Goal: Share content: Share content

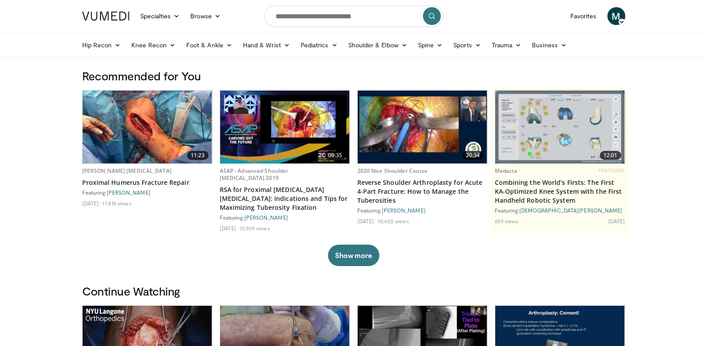
click at [616, 15] on span "M" at bounding box center [616, 16] width 18 height 18
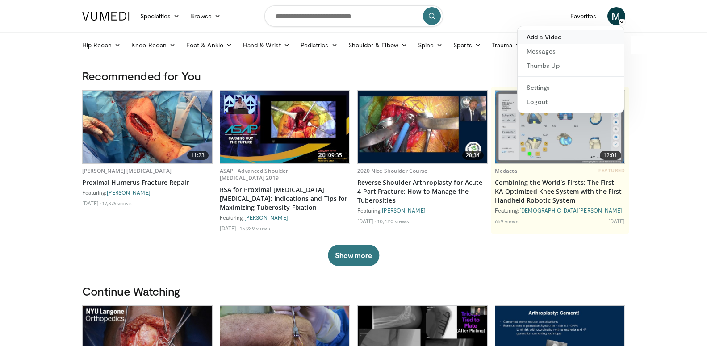
drag, startPoint x: 593, startPoint y: 28, endPoint x: 591, endPoint y: 32, distance: 4.6
click at [591, 32] on div "Add a Video Messages Thumbs Up Settings Logout" at bounding box center [570, 69] width 107 height 87
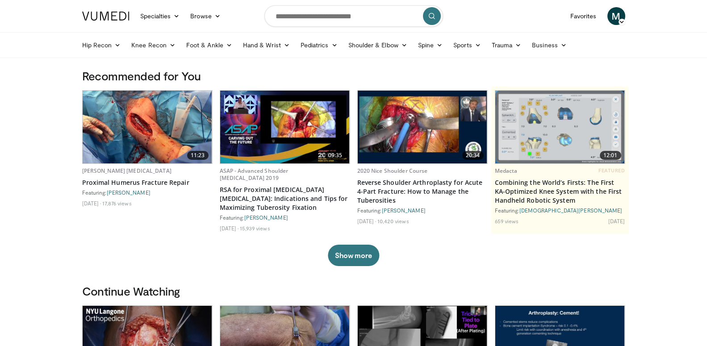
click at [613, 17] on span "M" at bounding box center [616, 16] width 18 height 18
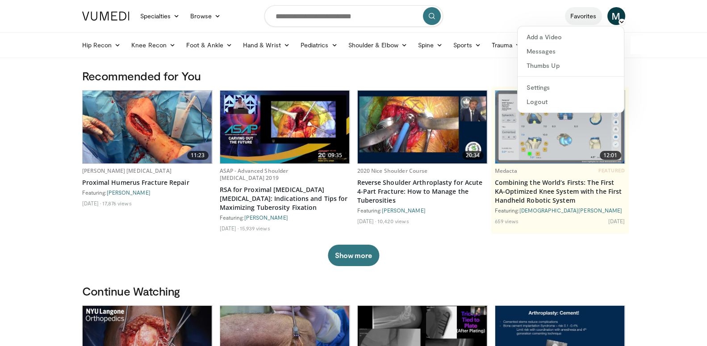
click at [590, 13] on link "Favorites" at bounding box center [583, 16] width 37 height 18
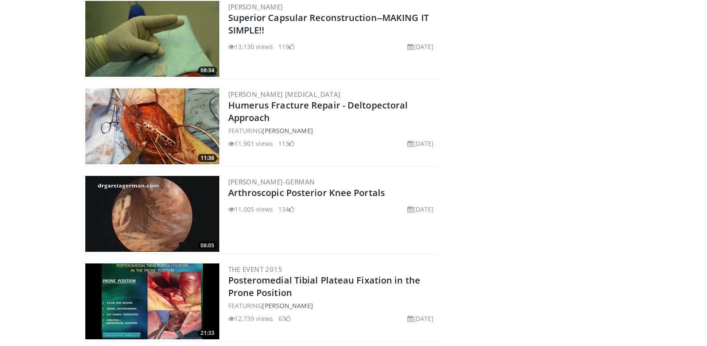
scroll to position [1366, 0]
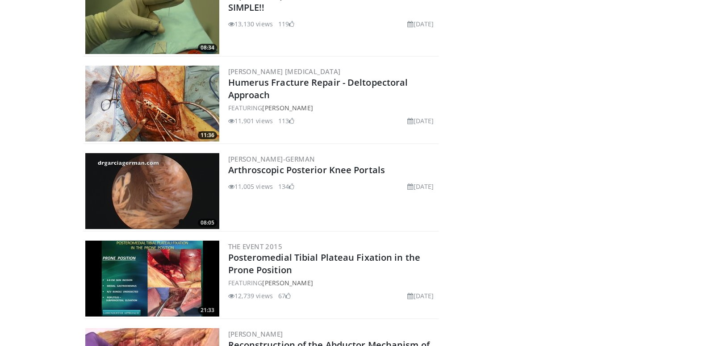
click at [167, 213] on img at bounding box center [152, 191] width 134 height 76
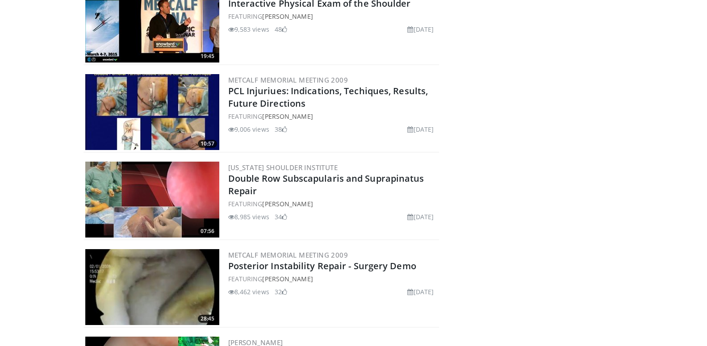
scroll to position [2435, 0]
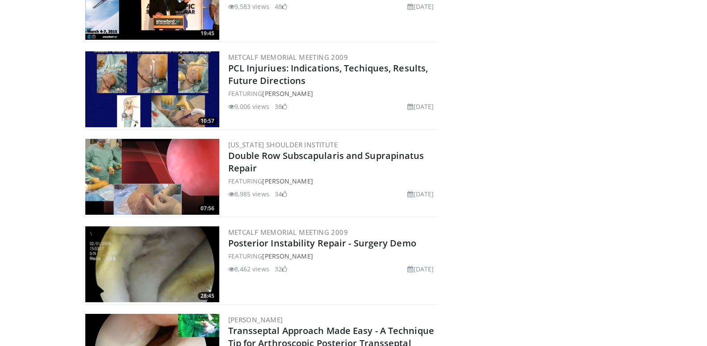
click at [165, 80] on img at bounding box center [152, 89] width 134 height 76
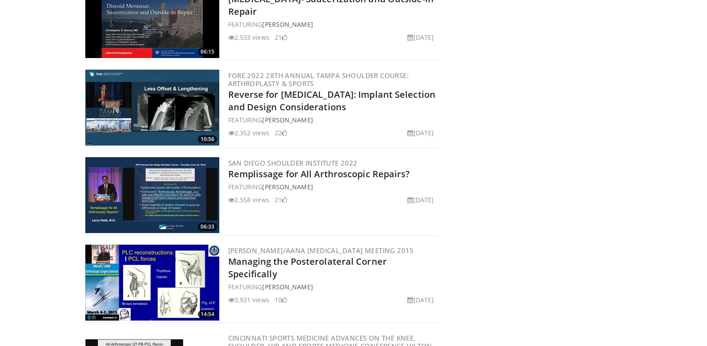
scroll to position [5622, 0]
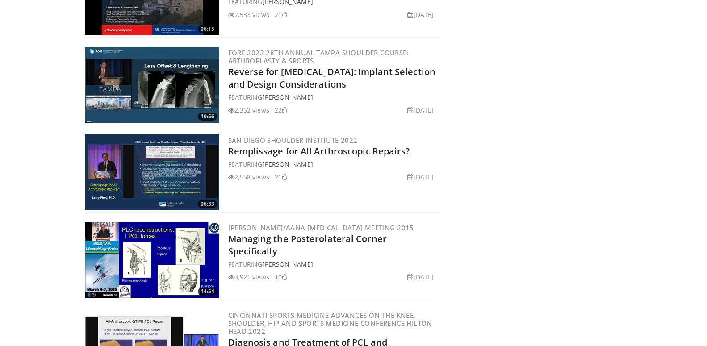
click at [168, 147] on img at bounding box center [152, 172] width 134 height 76
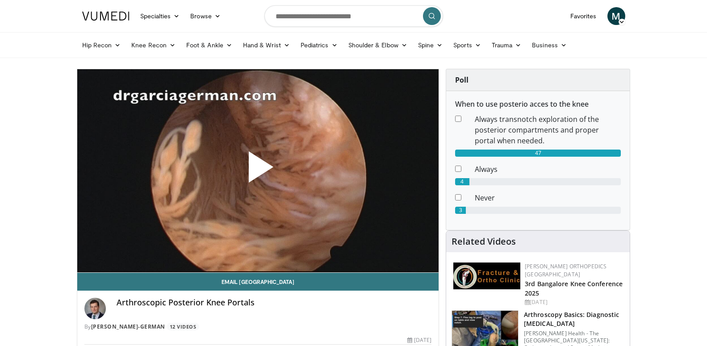
click at [258, 170] on span "Video Player" at bounding box center [258, 170] width 0 height 0
click at [257, 170] on icon "Video Player" at bounding box center [257, 170] width 25 height 25
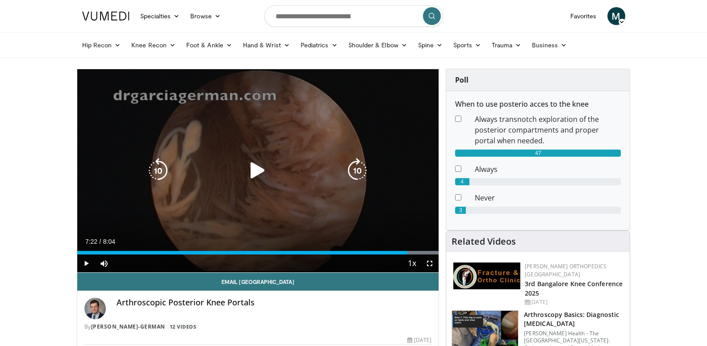
click at [256, 169] on icon "Video Player" at bounding box center [257, 170] width 25 height 25
click at [0, 0] on icon "Video Player" at bounding box center [0, 0] width 0 height 0
click at [256, 169] on icon "Video Player" at bounding box center [257, 170] width 25 height 25
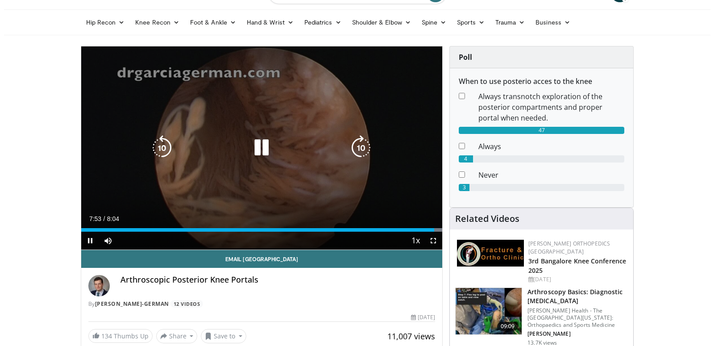
scroll to position [46, 0]
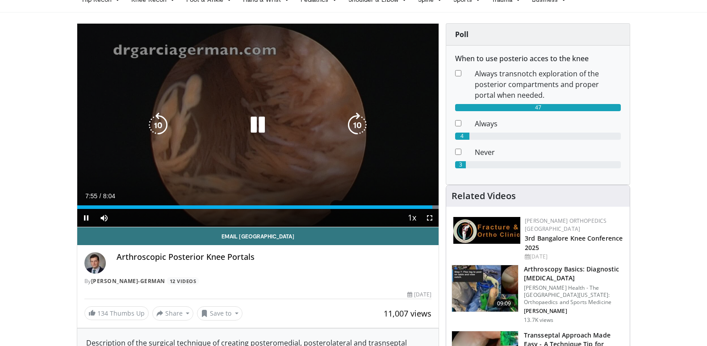
click at [255, 127] on icon "Video Player" at bounding box center [257, 124] width 25 height 25
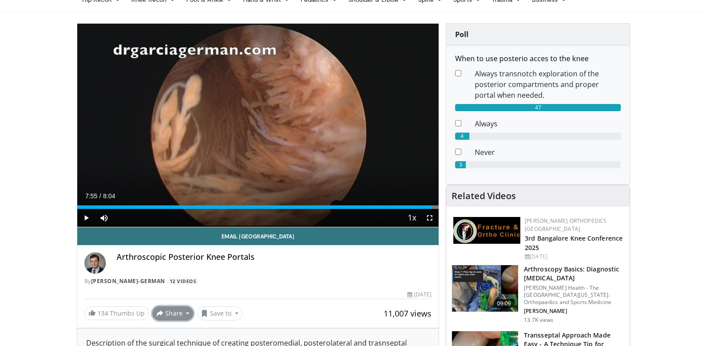
click at [180, 311] on button "Share" at bounding box center [173, 313] width 42 height 14
click at [179, 273] on span "E-mail" at bounding box center [171, 272] width 25 height 10
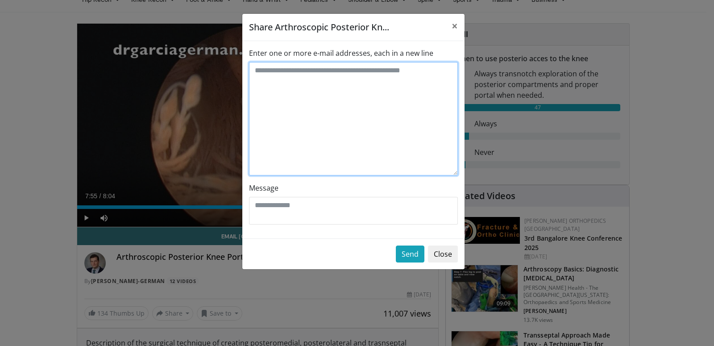
click at [315, 74] on textarea "Enter one or more e-mail addresses, each in a new line" at bounding box center [353, 118] width 209 height 113
type textarea "**********"
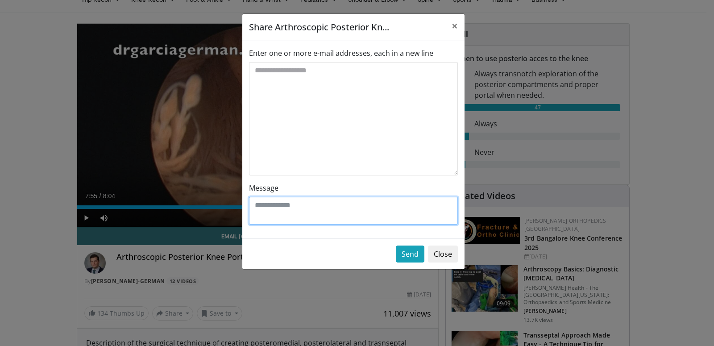
click at [298, 213] on textarea "Message" at bounding box center [353, 211] width 209 height 28
click at [282, 216] on textarea "****" at bounding box center [353, 211] width 209 height 28
type textarea "**********"
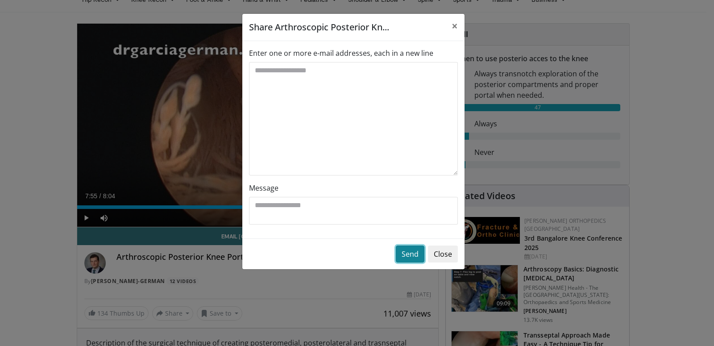
click at [408, 250] on button "Send" at bounding box center [410, 253] width 29 height 17
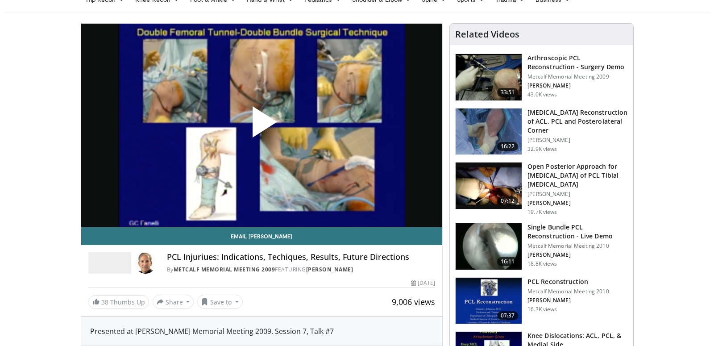
scroll to position [46, 0]
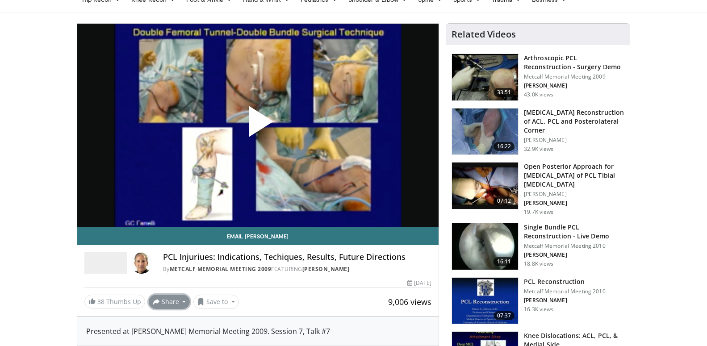
click at [181, 300] on button "Share" at bounding box center [170, 302] width 42 height 14
click at [171, 266] on span "E-mail" at bounding box center [168, 261] width 25 height 10
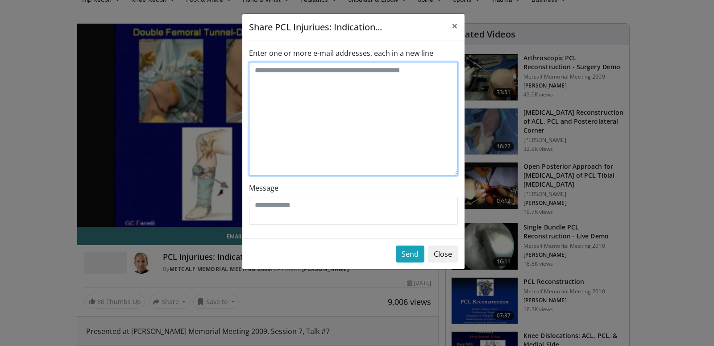
click at [289, 92] on textarea "Enter one or more e-mail addresses, each in a new line" at bounding box center [353, 118] width 209 height 113
type textarea "**********"
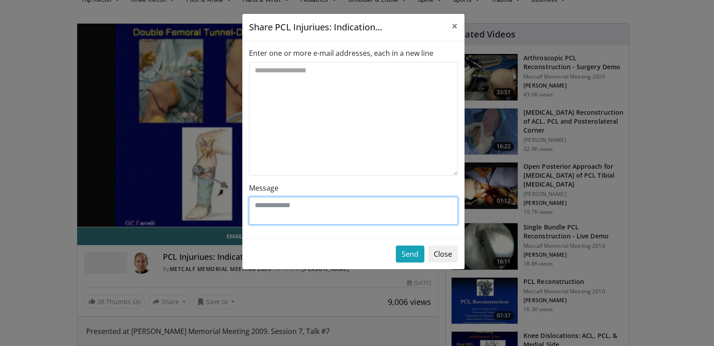
click at [290, 214] on textarea "Message" at bounding box center [353, 211] width 209 height 28
type textarea "**********"
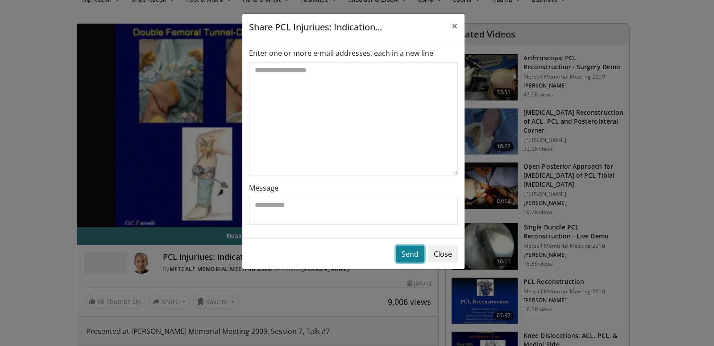
click at [407, 254] on button "Send" at bounding box center [410, 253] width 29 height 17
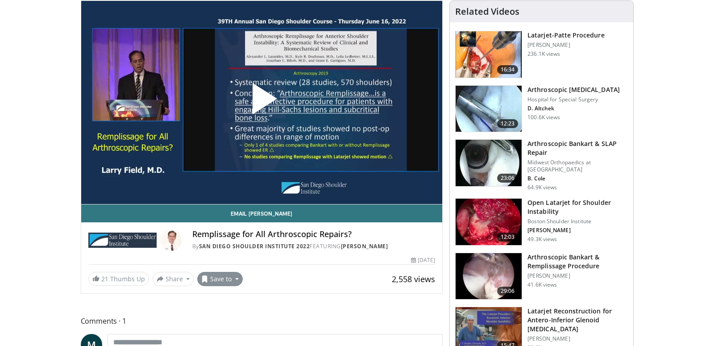
scroll to position [68, 0]
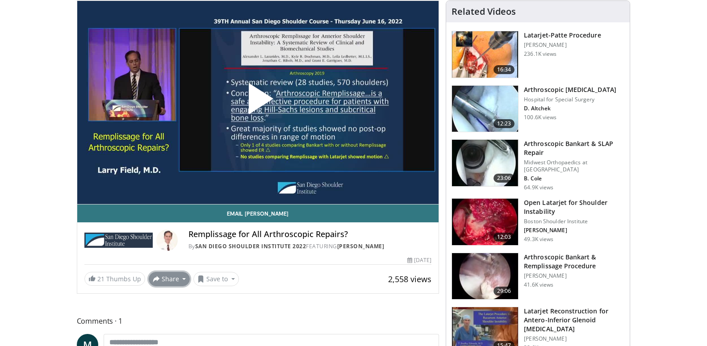
click at [179, 279] on button "Share" at bounding box center [170, 279] width 42 height 14
click at [168, 300] on span "E-mail" at bounding box center [168, 299] width 25 height 10
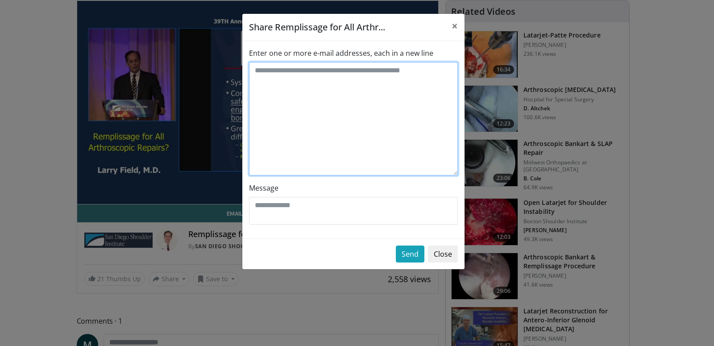
click at [304, 91] on textarea "Enter one or more e-mail addresses, each in a new line" at bounding box center [353, 118] width 209 height 113
type textarea "**********"
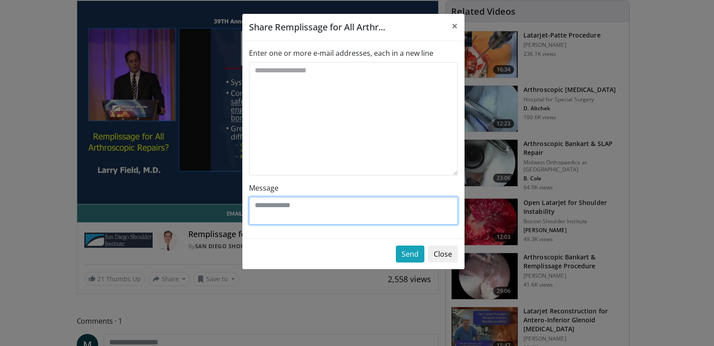
click at [282, 207] on textarea "Message" at bounding box center [353, 211] width 209 height 28
type textarea "**********"
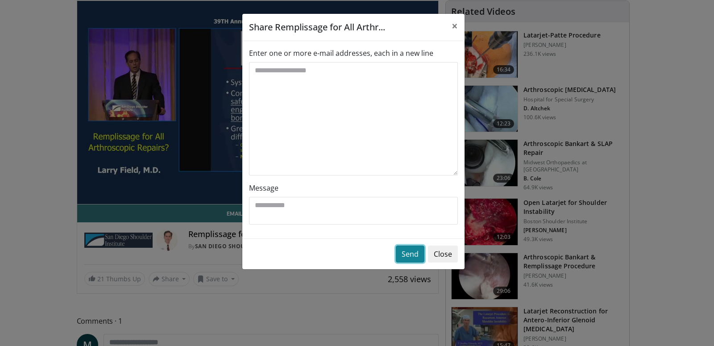
click at [405, 248] on button "Send" at bounding box center [410, 253] width 29 height 17
